Goal: Understand process/instructions

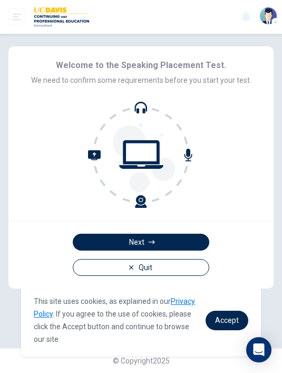
click at [87, 228] on div "Quit Next" at bounding box center [141, 255] width 266 height 68
click at [87, 227] on div "Quit Next" at bounding box center [141, 255] width 266 height 68
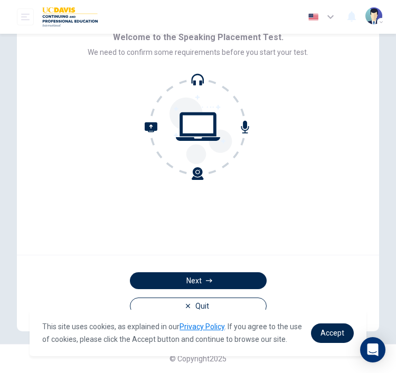
click at [172, 276] on button "Next" at bounding box center [198, 280] width 137 height 17
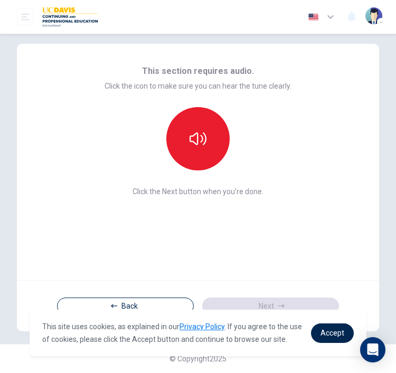
scroll to position [3, 0]
click at [190, 134] on icon "button" at bounding box center [198, 138] width 17 height 17
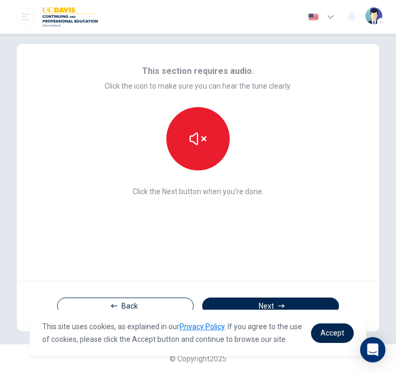
click at [196, 152] on button "button" at bounding box center [197, 138] width 63 height 63
click at [190, 141] on icon "button" at bounding box center [198, 139] width 17 height 13
click at [194, 145] on icon "button" at bounding box center [198, 138] width 17 height 17
click at [250, 300] on button "Next" at bounding box center [270, 306] width 137 height 17
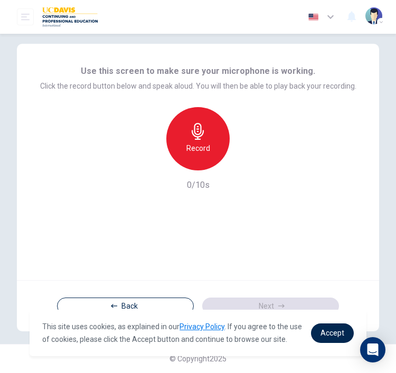
click at [194, 151] on h6 "Record" at bounding box center [198, 148] width 24 height 13
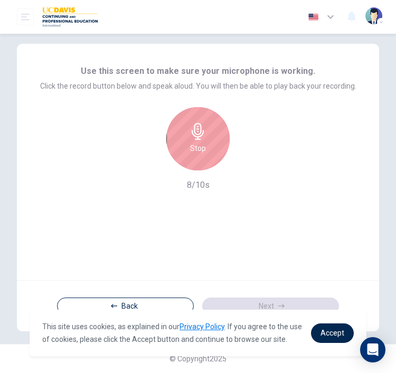
click at [195, 136] on icon "button" at bounding box center [198, 131] width 12 height 17
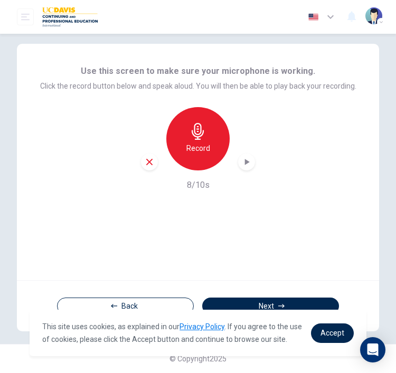
click at [244, 165] on icon "button" at bounding box center [246, 162] width 11 height 11
click at [282, 338] on link "Accept" at bounding box center [332, 334] width 43 height 20
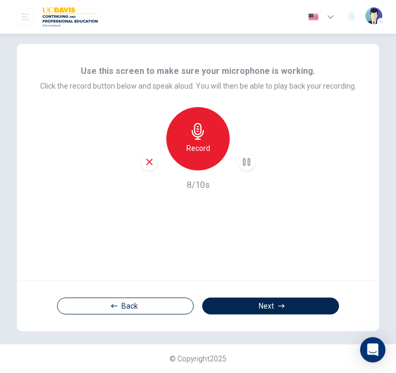
click at [88, 219] on div "Use this screen to make sure your microphone is working. Click the record butto…" at bounding box center [198, 162] width 362 height 237
click at [239, 314] on button "Next" at bounding box center [270, 306] width 137 height 17
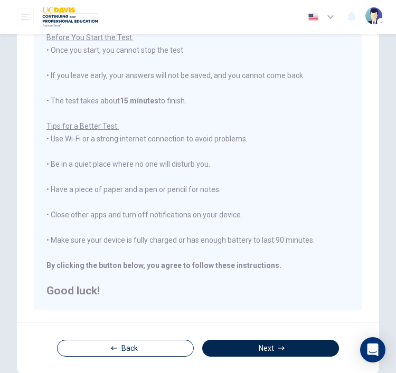
click at [227, 345] on button "Next" at bounding box center [270, 348] width 137 height 17
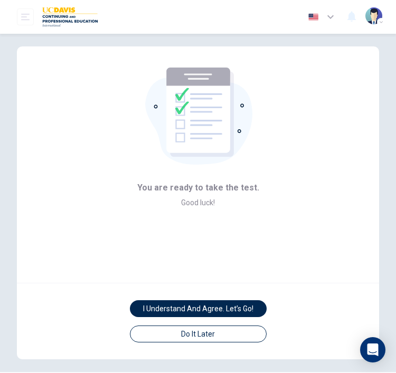
scroll to position [0, 0]
